Goal: Information Seeking & Learning: Check status

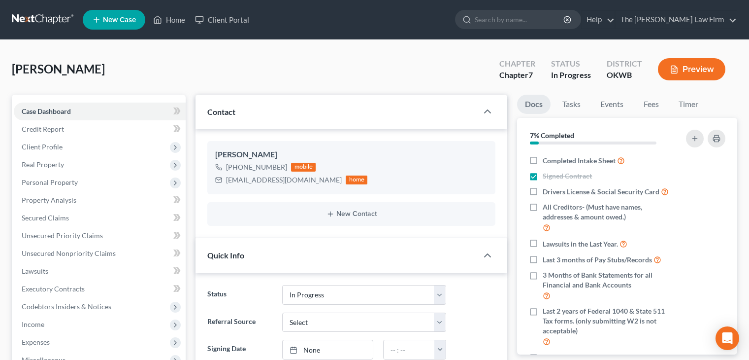
select select "4"
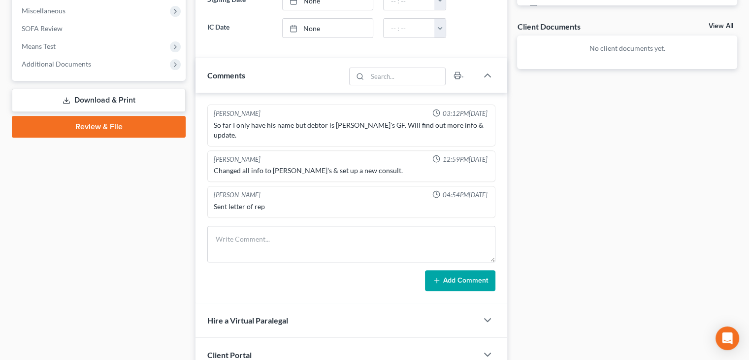
scroll to position [350, 0]
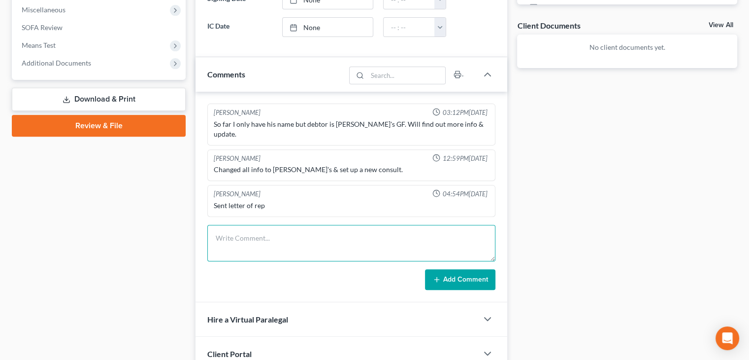
click at [234, 225] on textarea at bounding box center [351, 243] width 288 height 36
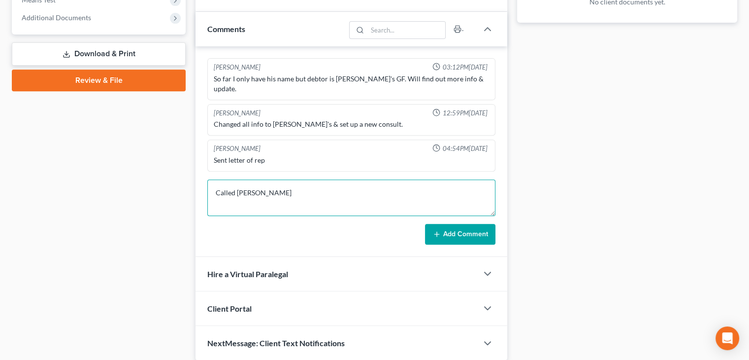
scroll to position [401, 0]
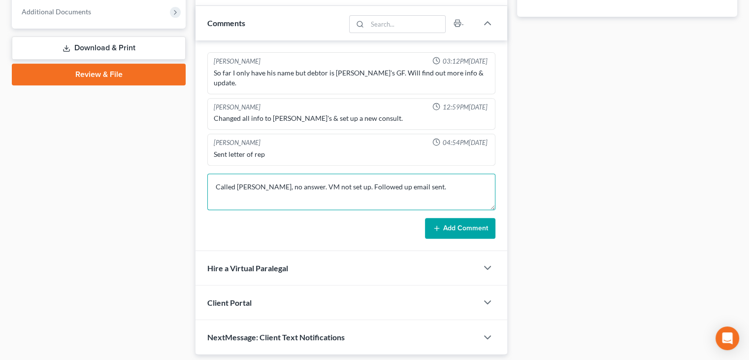
drag, startPoint x: 418, startPoint y: 173, endPoint x: 215, endPoint y: 181, distance: 203.1
click at [215, 181] on textarea "Called [PERSON_NAME], no answer. VM not set up. Followed up email sent." at bounding box center [351, 191] width 288 height 36
type textarea "Called [PERSON_NAME], no answer. VM not set up. Followed up email sent."
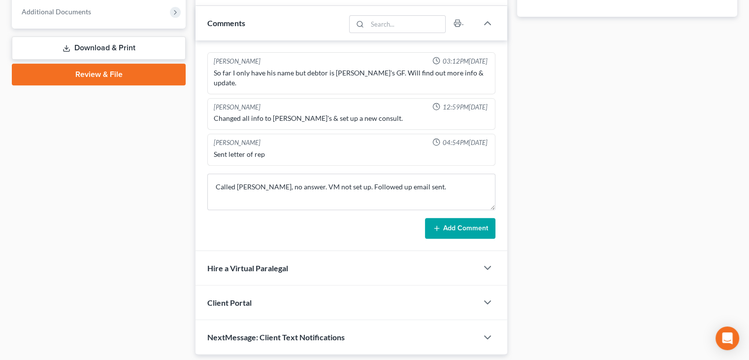
click at [466, 218] on button "Add Comment" at bounding box center [460, 228] width 70 height 21
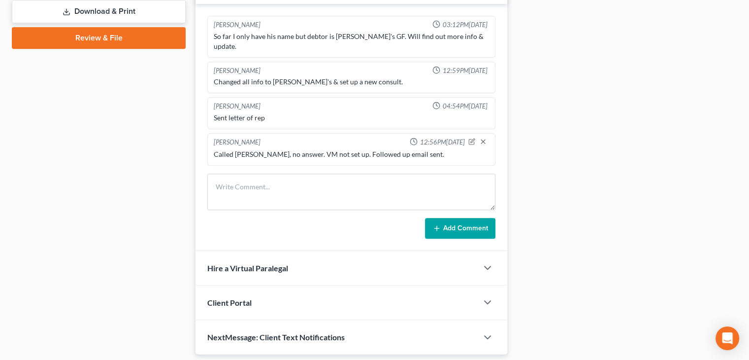
scroll to position [418, 0]
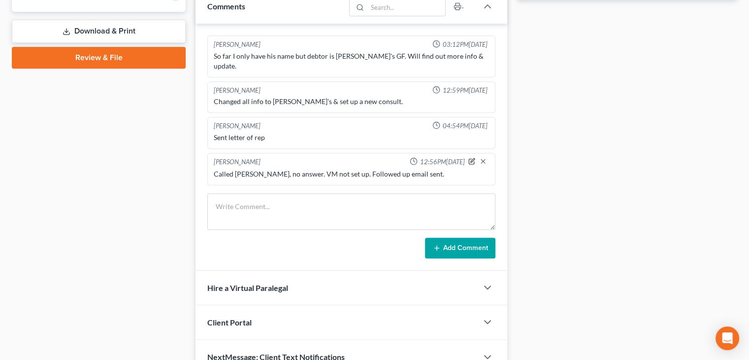
click at [471, 158] on icon "button" at bounding box center [471, 161] width 7 height 7
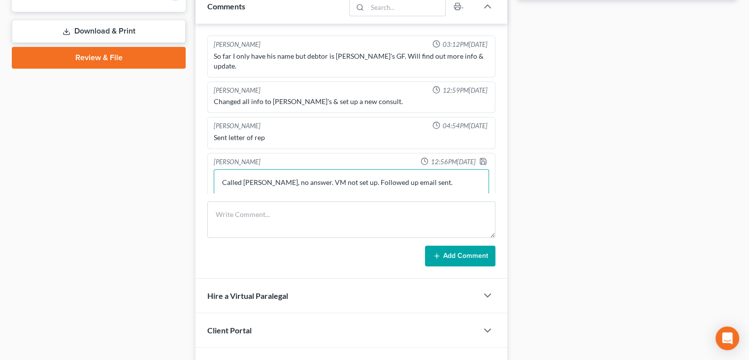
click at [375, 169] on textarea "Called [PERSON_NAME], no answer. VM not set up. Followed up email sent." at bounding box center [351, 187] width 275 height 36
type textarea "Called [PERSON_NAME], no answer. VM not set up. Follow-up email sent."
click at [460, 253] on button "Add Comment" at bounding box center [460, 255] width 70 height 21
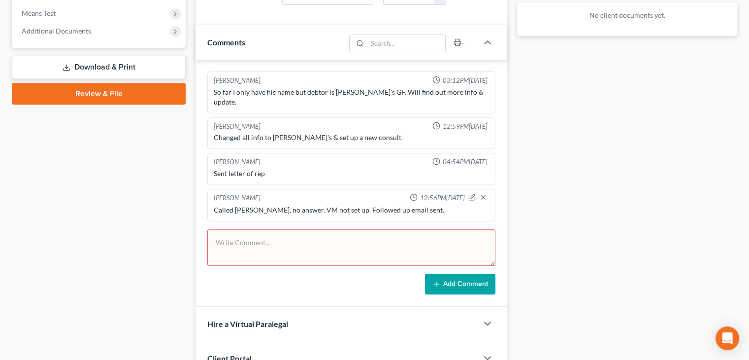
scroll to position [384, 0]
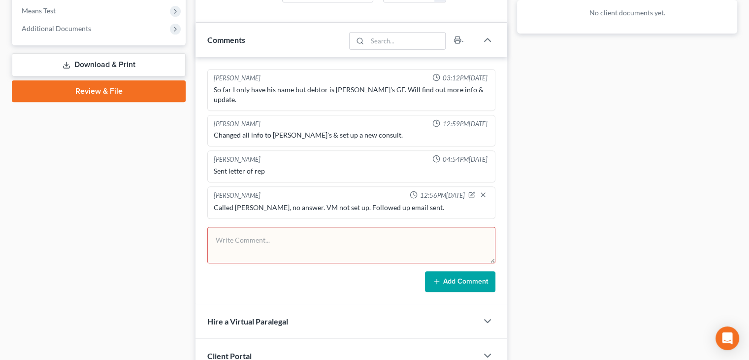
click at [558, 221] on div "Docs Tasks Events Fees Timer 7% Completed Nothing here yet! Completed Intake Sh…" at bounding box center [627, 58] width 230 height 697
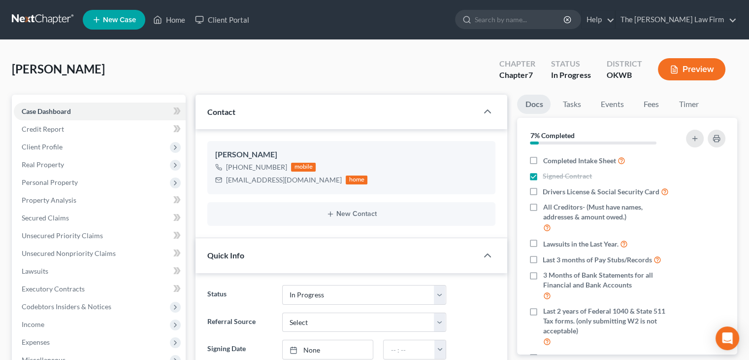
scroll to position [66, 0]
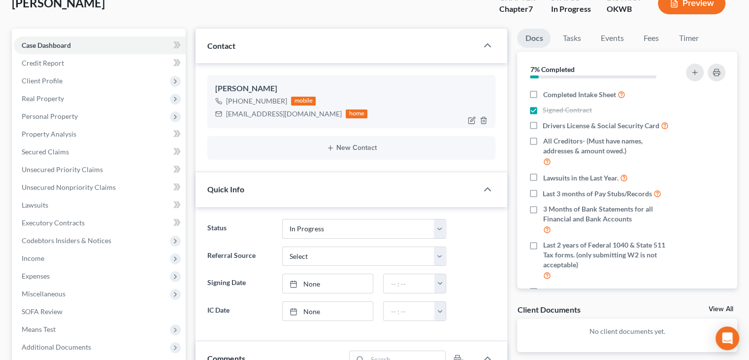
click at [218, 114] on icon at bounding box center [218, 113] width 7 height 7
drag, startPoint x: 303, startPoint y: 112, endPoint x: 224, endPoint y: 118, distance: 79.5
click at [224, 118] on div "[EMAIL_ADDRESS][DOMAIN_NAME] home" at bounding box center [291, 113] width 152 height 13
copy div "[EMAIL_ADDRESS][DOMAIN_NAME]"
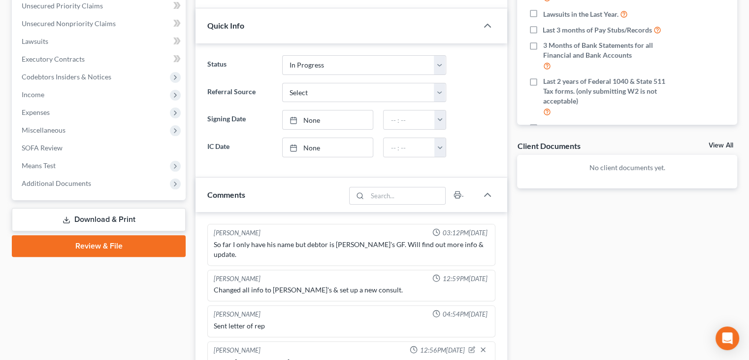
scroll to position [0, 0]
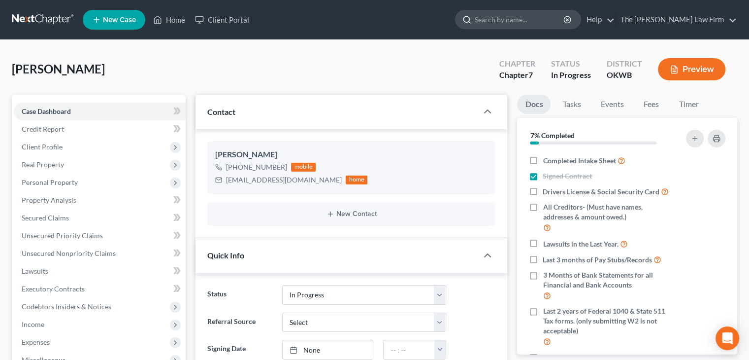
click at [519, 16] on input "search" at bounding box center [520, 19] width 90 height 18
type input "tisho"
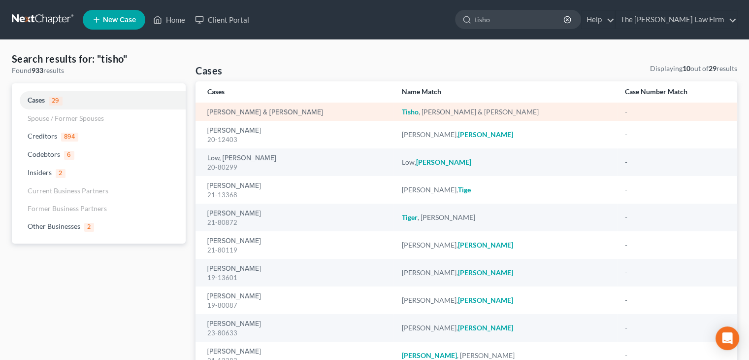
click at [246, 107] on div "[PERSON_NAME] & [PERSON_NAME]" at bounding box center [296, 112] width 178 height 10
click at [271, 115] on link "[PERSON_NAME] & [PERSON_NAME]" at bounding box center [265, 112] width 116 height 7
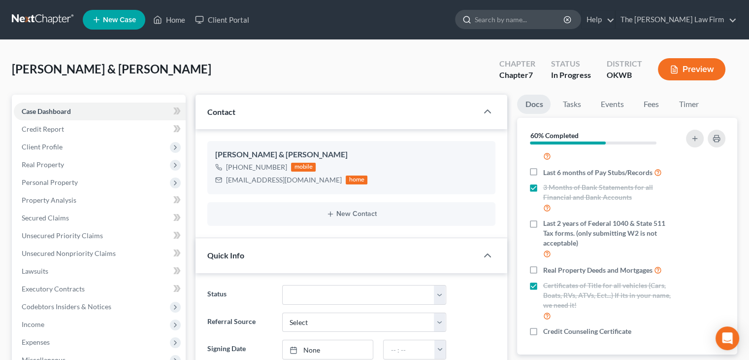
click at [544, 21] on input "search" at bounding box center [520, 19] width 90 height 18
type input "[PERSON_NAME]"
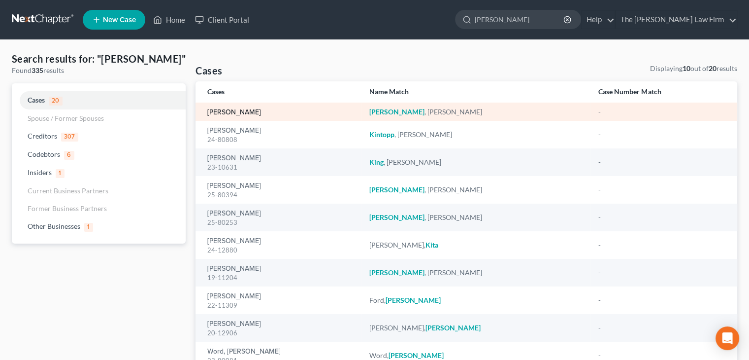
click at [219, 114] on link "[PERSON_NAME]" at bounding box center [234, 112] width 54 height 7
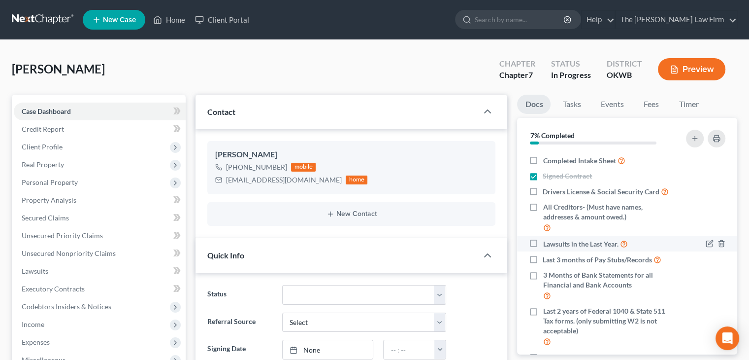
scroll to position [154, 0]
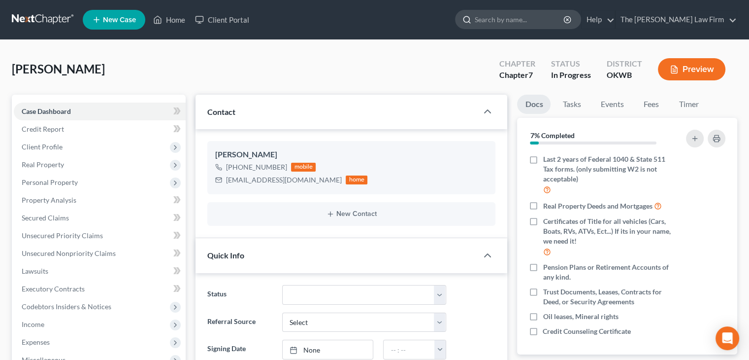
click at [524, 20] on input "search" at bounding box center [520, 19] width 90 height 18
type input "[PERSON_NAME]"
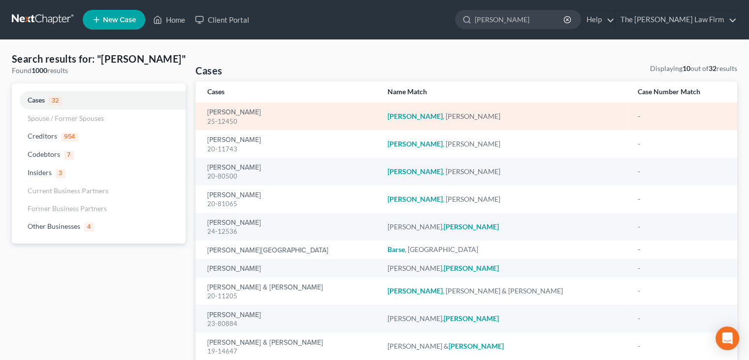
click at [396, 110] on td "[PERSON_NAME]" at bounding box center [505, 116] width 250 height 28
